Goal: Task Accomplishment & Management: Manage account settings

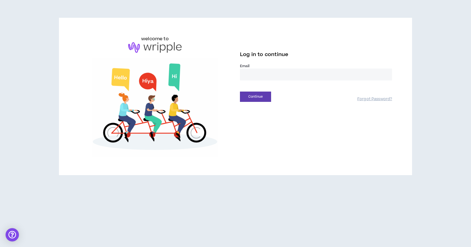
click at [272, 81] on div "Email *" at bounding box center [316, 74] width 152 height 21
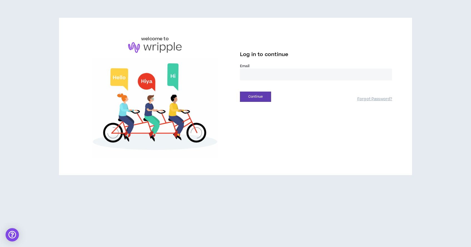
click at [286, 69] on input "email" at bounding box center [316, 75] width 152 height 12
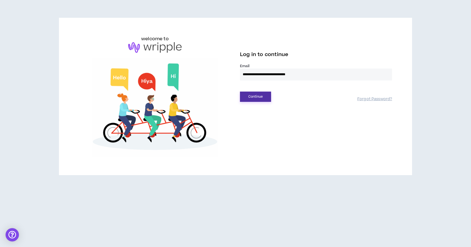
type input "**********"
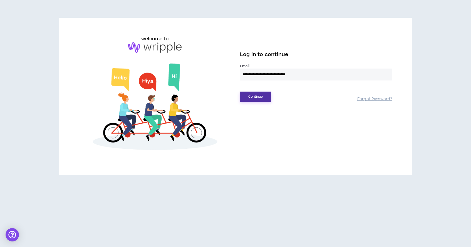
click at [258, 102] on button "Continue" at bounding box center [255, 97] width 31 height 10
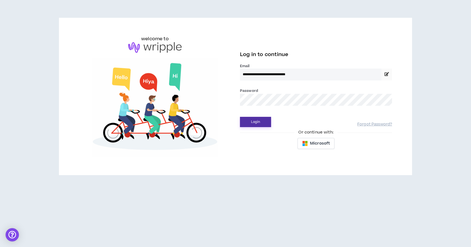
click at [255, 123] on button "Login" at bounding box center [255, 122] width 31 height 10
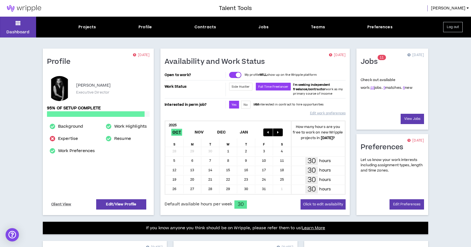
click at [90, 30] on div "Dashboard Projects Profile Contracts Jobs Teams Preferences Log out" at bounding box center [235, 27] width 471 height 21
click at [33, 9] on img at bounding box center [24, 8] width 48 height 7
click at [84, 29] on div "Projects" at bounding box center [87, 27] width 18 height 6
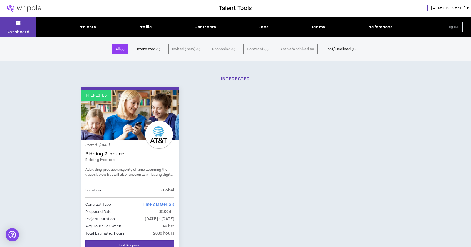
click at [262, 30] on div "Jobs" at bounding box center [263, 27] width 10 height 6
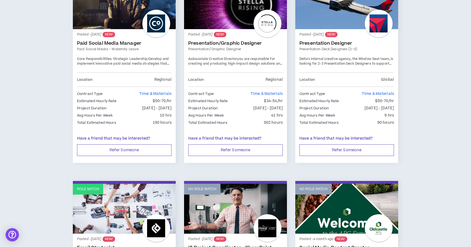
scroll to position [918, 0]
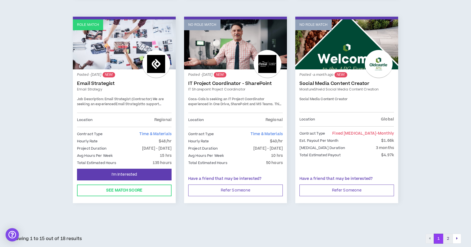
click at [450, 236] on button "2" at bounding box center [448, 239] width 10 height 10
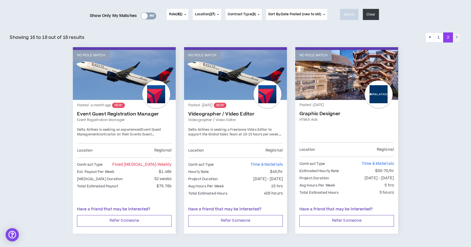
scroll to position [72, 0]
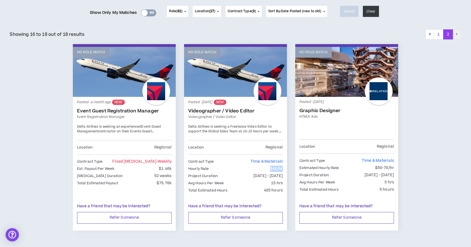
drag, startPoint x: 283, startPoint y: 170, endPoint x: 253, endPoint y: 170, distance: 30.0
click at [253, 170] on div "Posted - [DATE] NEW! Videographer / Video Editor Videographer / Video Editor De…" at bounding box center [235, 146] width 103 height 99
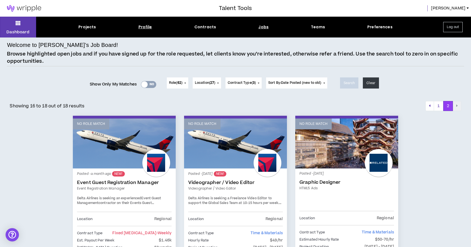
click at [144, 28] on div "Profile" at bounding box center [145, 27] width 14 height 6
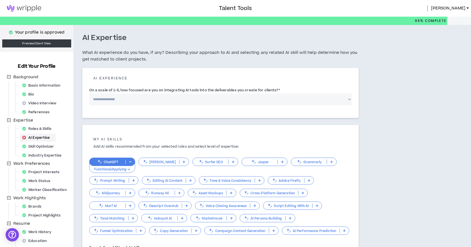
scroll to position [69, 0]
